Goal: Transaction & Acquisition: Purchase product/service

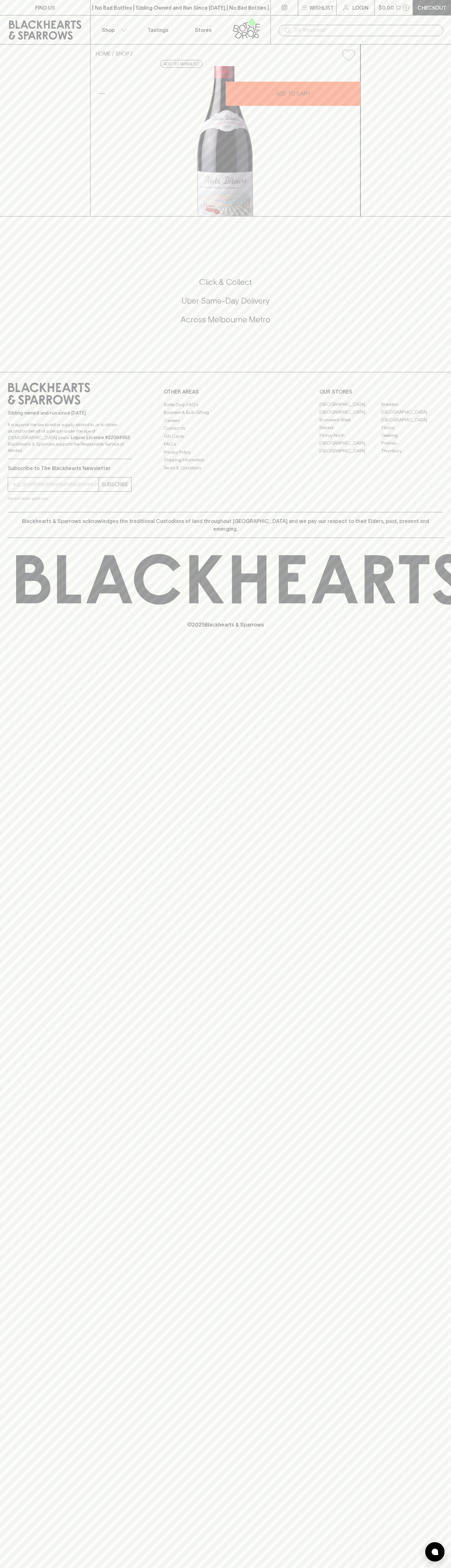
click at [128, 22] on button "Shop" at bounding box center [113, 30] width 45 height 29
click at [334, 1567] on html "FIND US | No Bad Bottles | Sibling Owned and Run Since 2006 | No Bad Bottles | …" at bounding box center [225, 784] width 451 height 1568
click at [25, 1481] on div at bounding box center [225, 784] width 451 height 1568
